Goal: Information Seeking & Learning: Learn about a topic

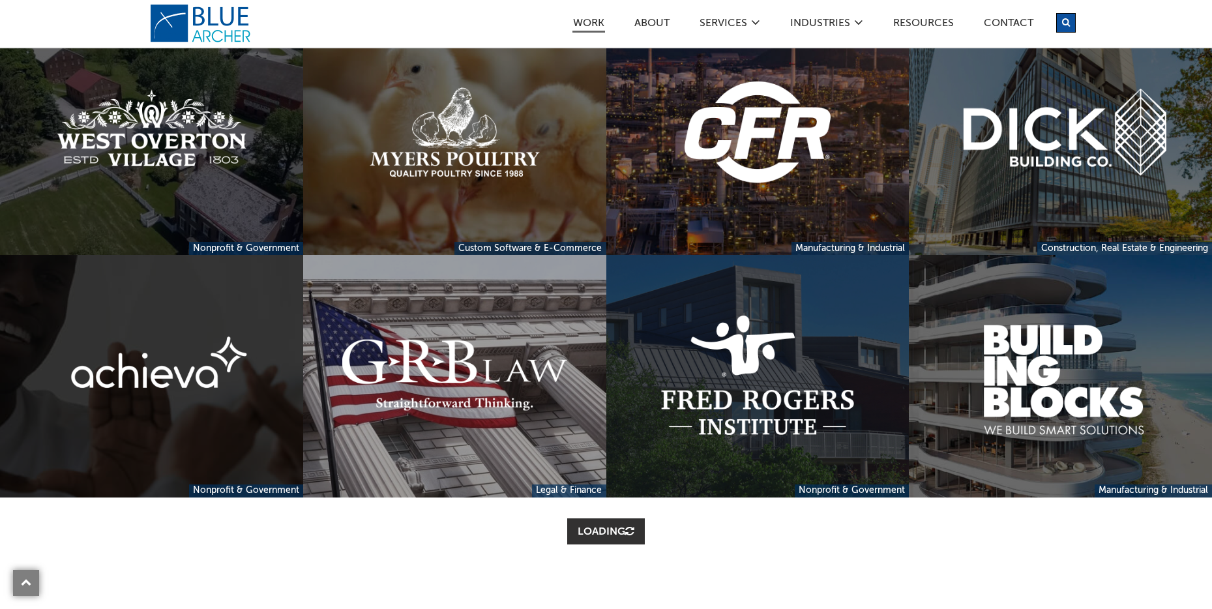
scroll to position [630, 0]
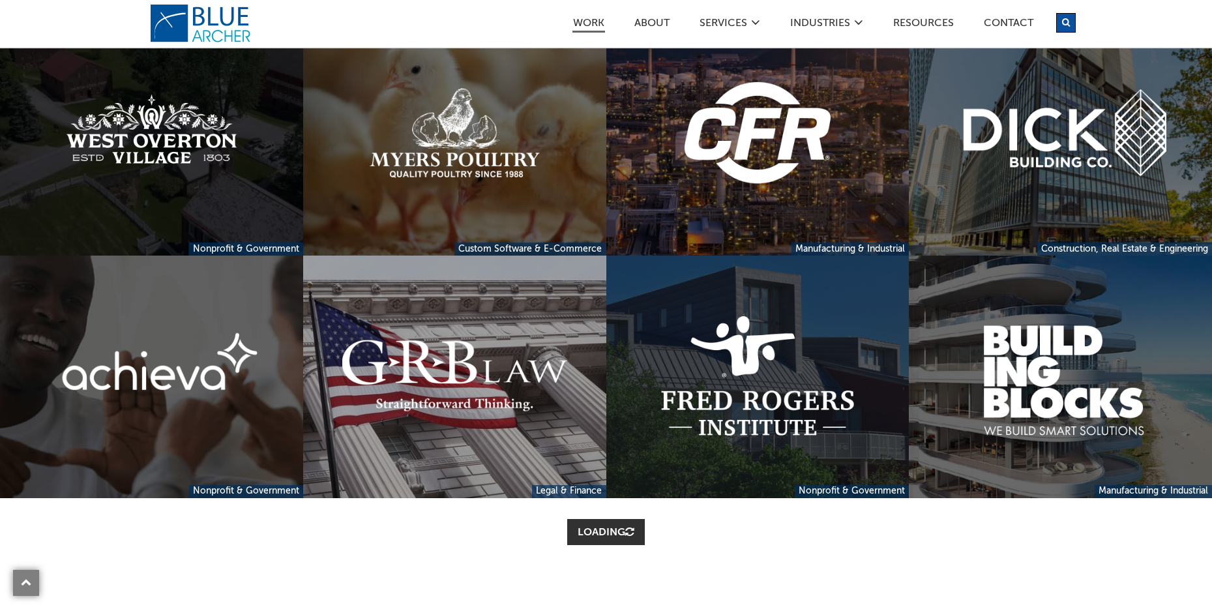
drag, startPoint x: 204, startPoint y: 137, endPoint x: 175, endPoint y: 183, distance: 54.4
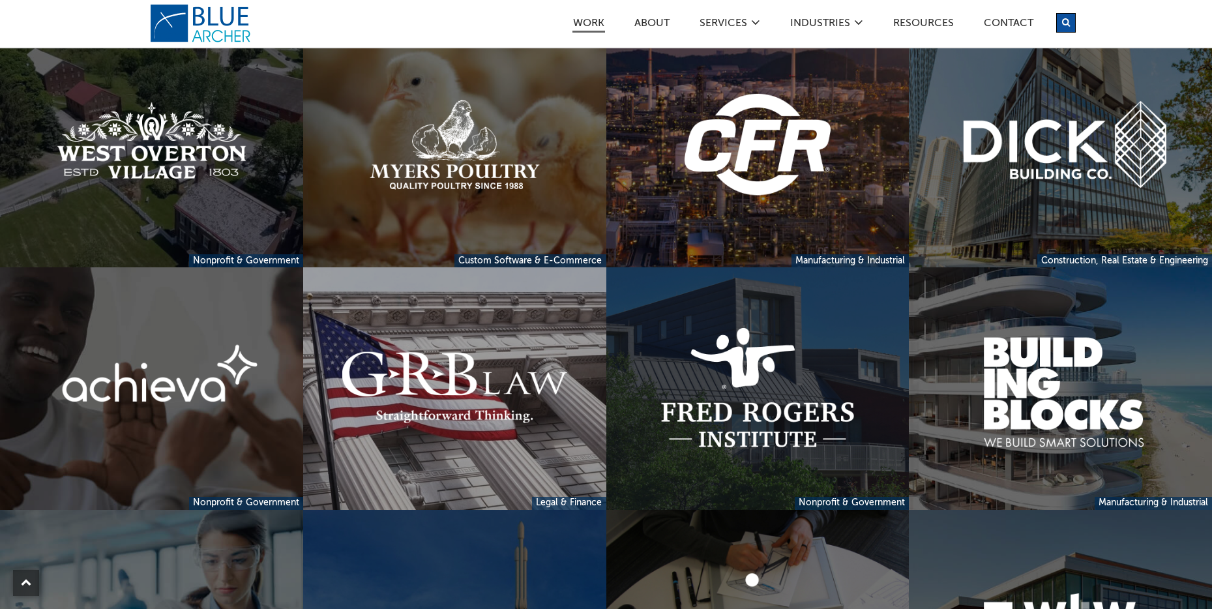
scroll to position [0, 0]
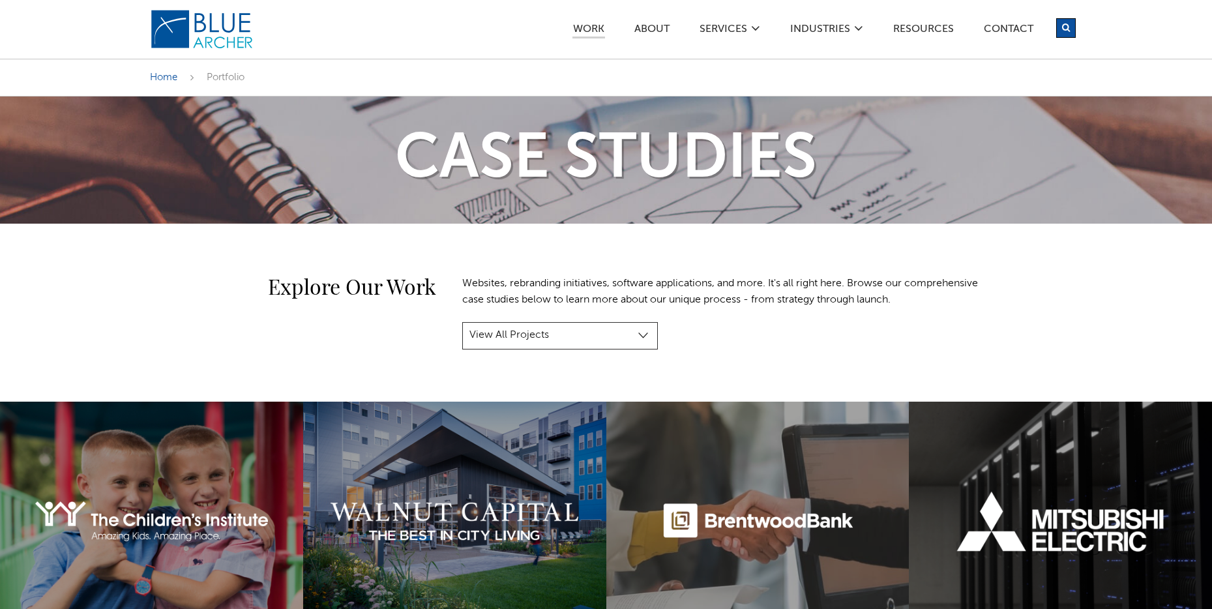
click at [622, 344] on select "View All Projects Manufacturing & Industrial Construction, Real Estate & Engine…" at bounding box center [560, 335] width 196 height 27
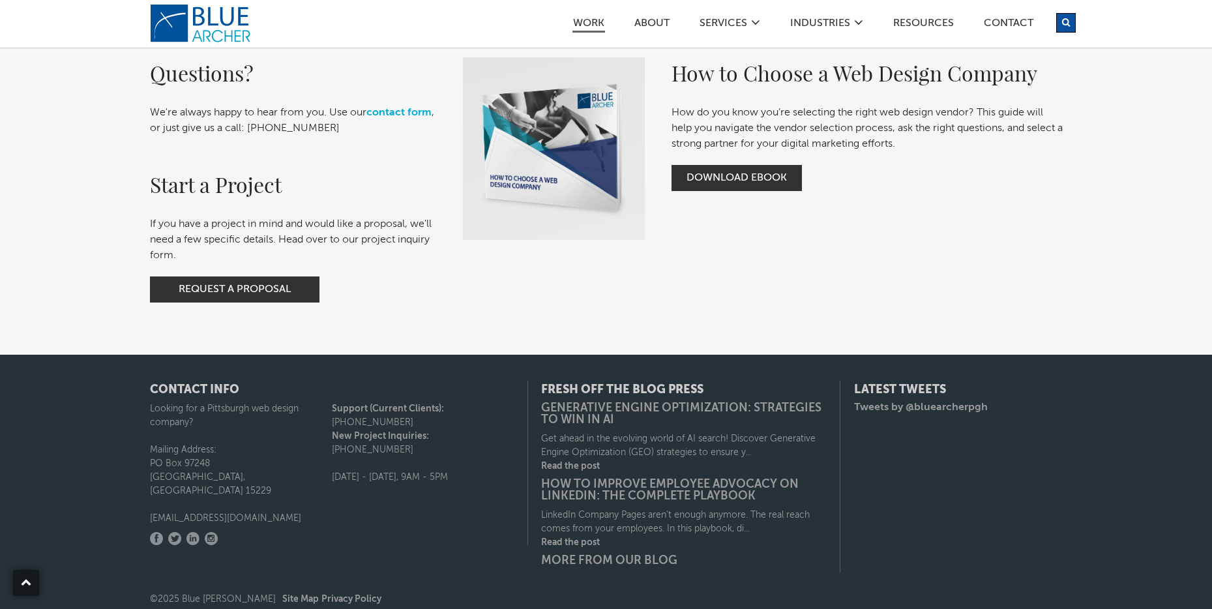
scroll to position [3125, 0]
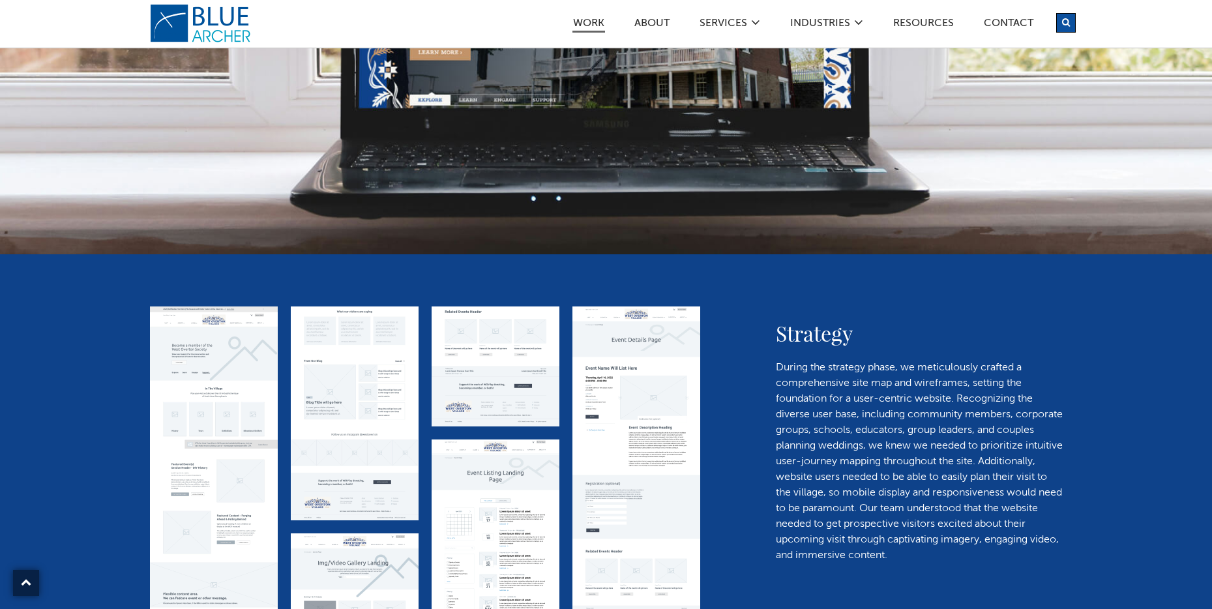
scroll to position [1815, 0]
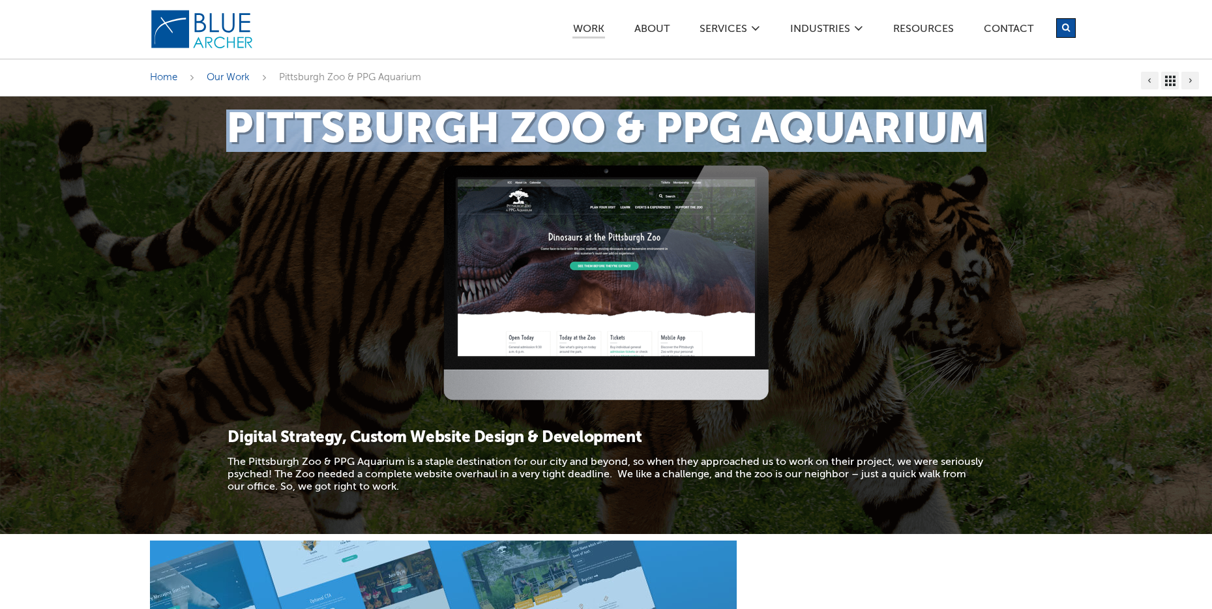
drag, startPoint x: 230, startPoint y: 113, endPoint x: 989, endPoint y: 118, distance: 758.7
click at [989, 118] on h1 "Pittsburgh Zoo & PPG Aquarium" at bounding box center [606, 131] width 913 height 42
copy h1 "Pittsburgh Zoo & PPG Aquarium"
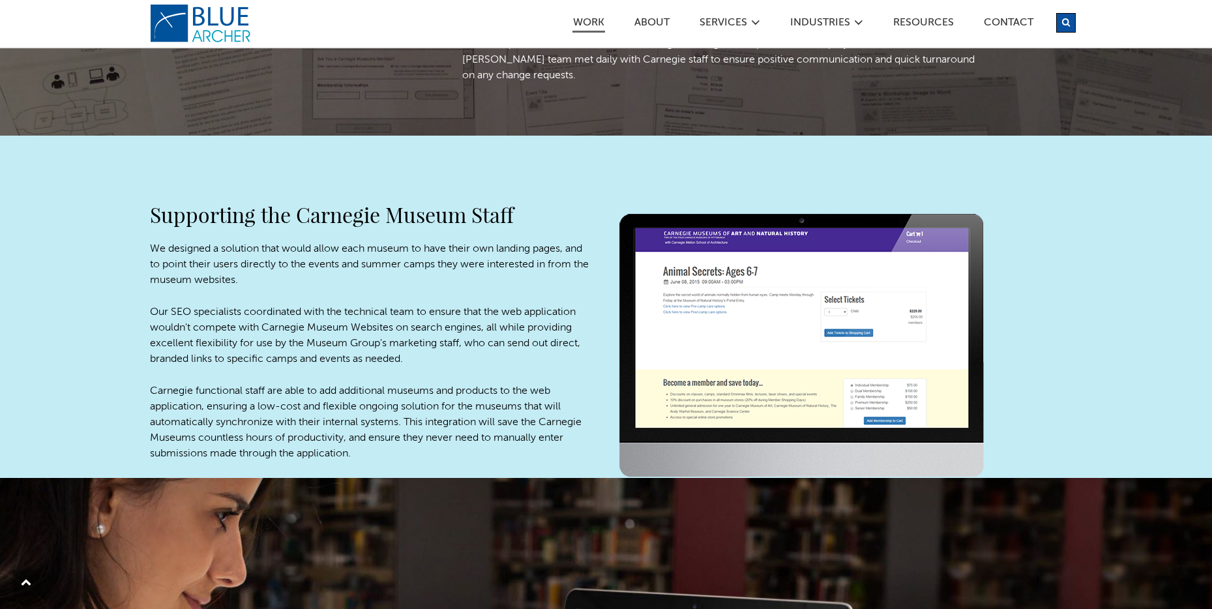
scroll to position [1811, 0]
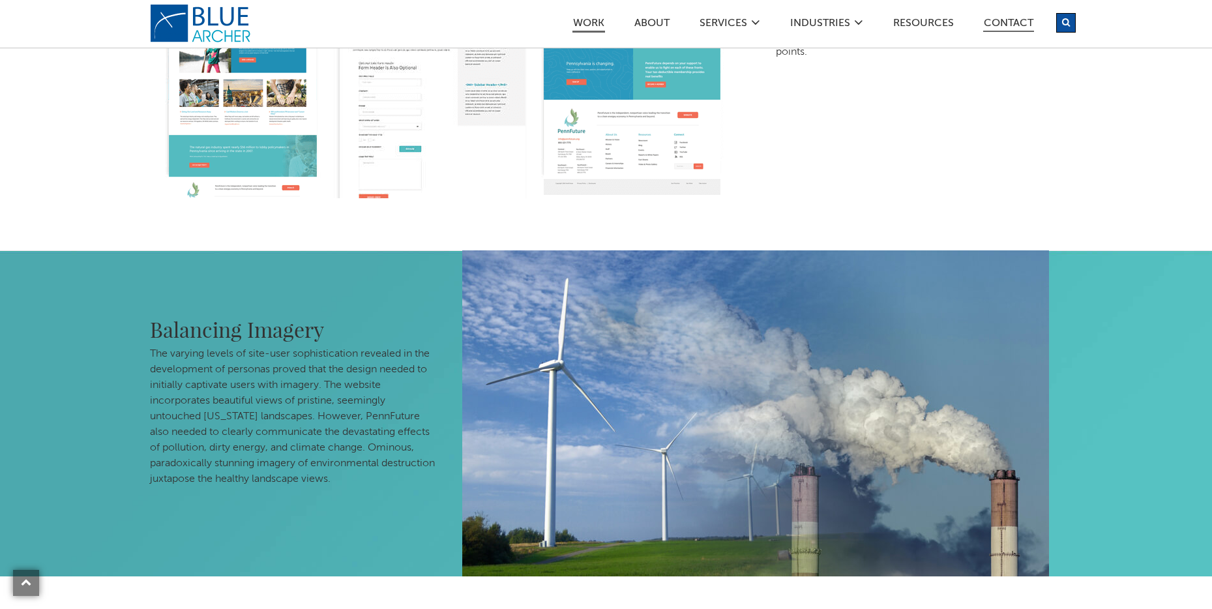
scroll to position [3809, 0]
